Goal: Task Accomplishment & Management: Manage account settings

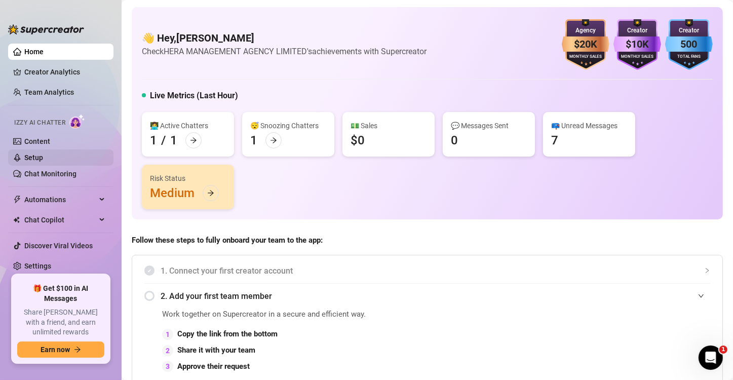
click at [43, 158] on link "Setup" at bounding box center [33, 157] width 19 height 8
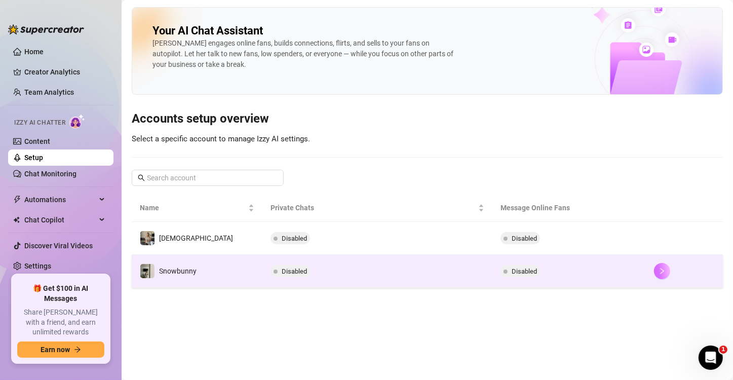
click at [654, 271] on button "button" at bounding box center [662, 271] width 16 height 16
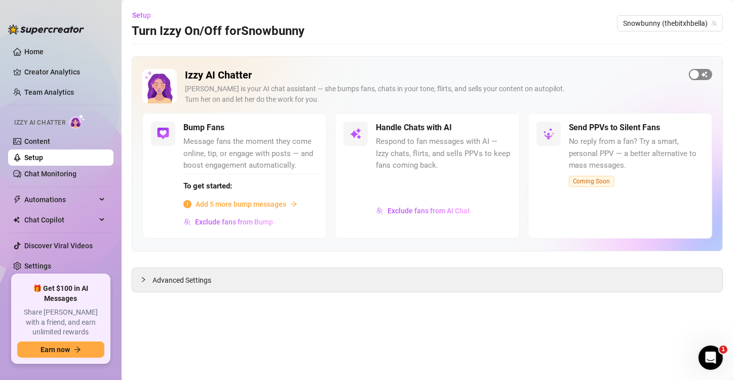
click at [698, 74] on div "button" at bounding box center [694, 74] width 9 height 9
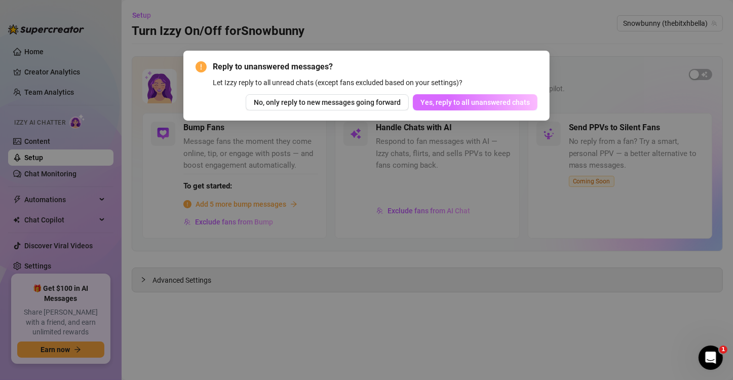
click at [449, 95] on button "Yes, reply to all unanswered chats" at bounding box center [475, 102] width 125 height 16
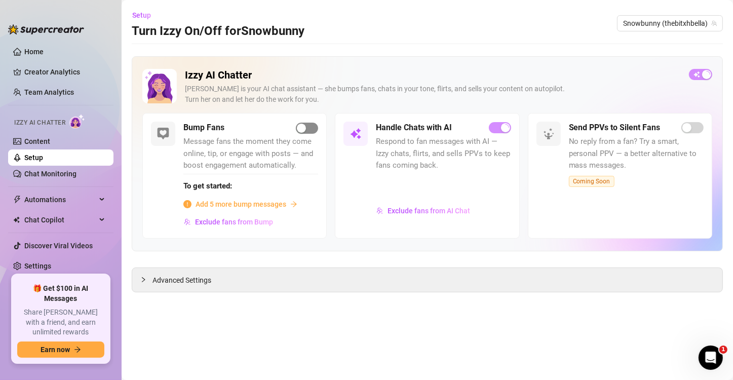
click at [311, 127] on span "button" at bounding box center [307, 128] width 22 height 11
